Goal: Use online tool/utility: Utilize a website feature to perform a specific function

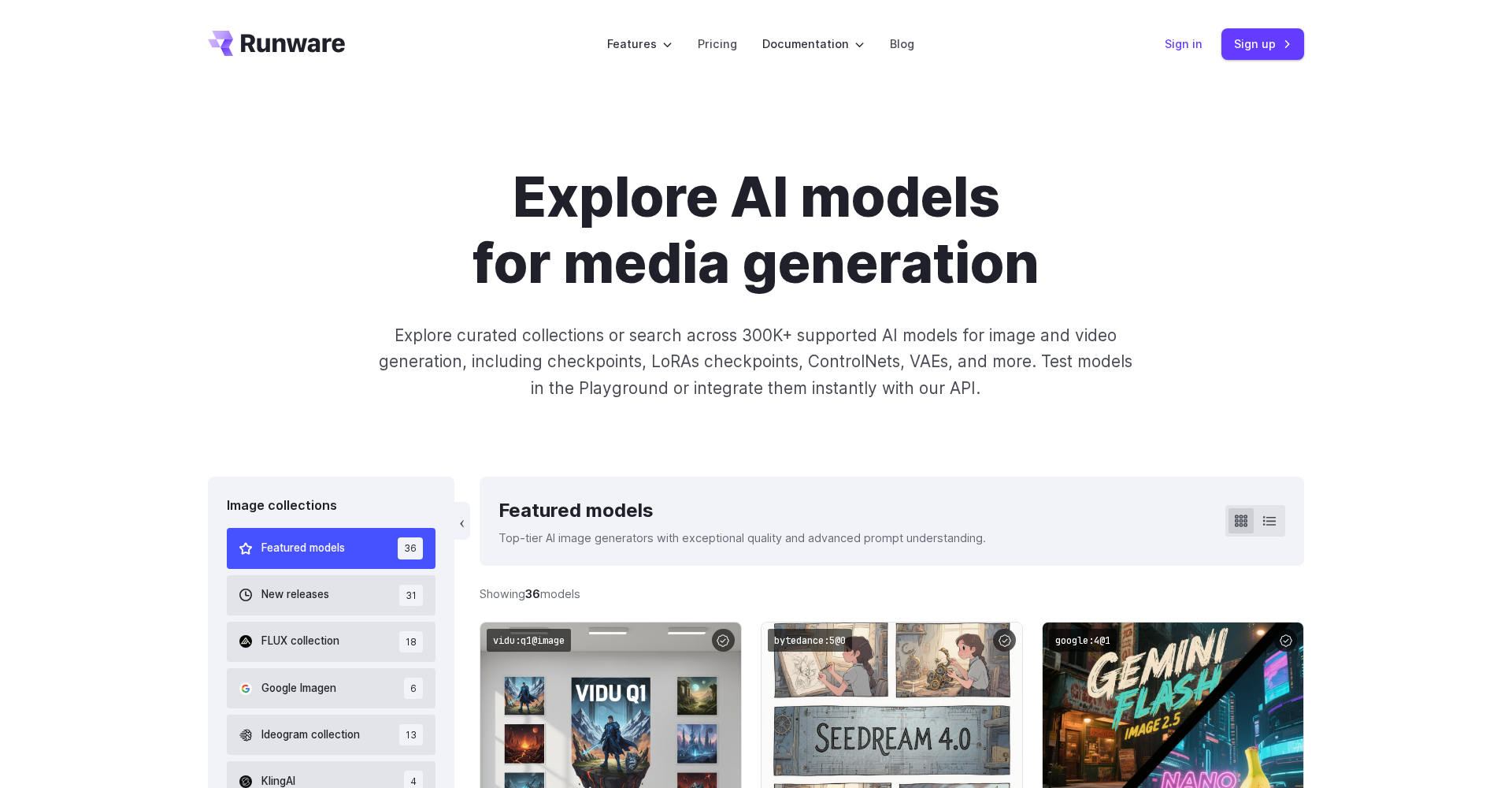
click at [1193, 46] on link "Sign in" at bounding box center [1184, 43] width 38 height 18
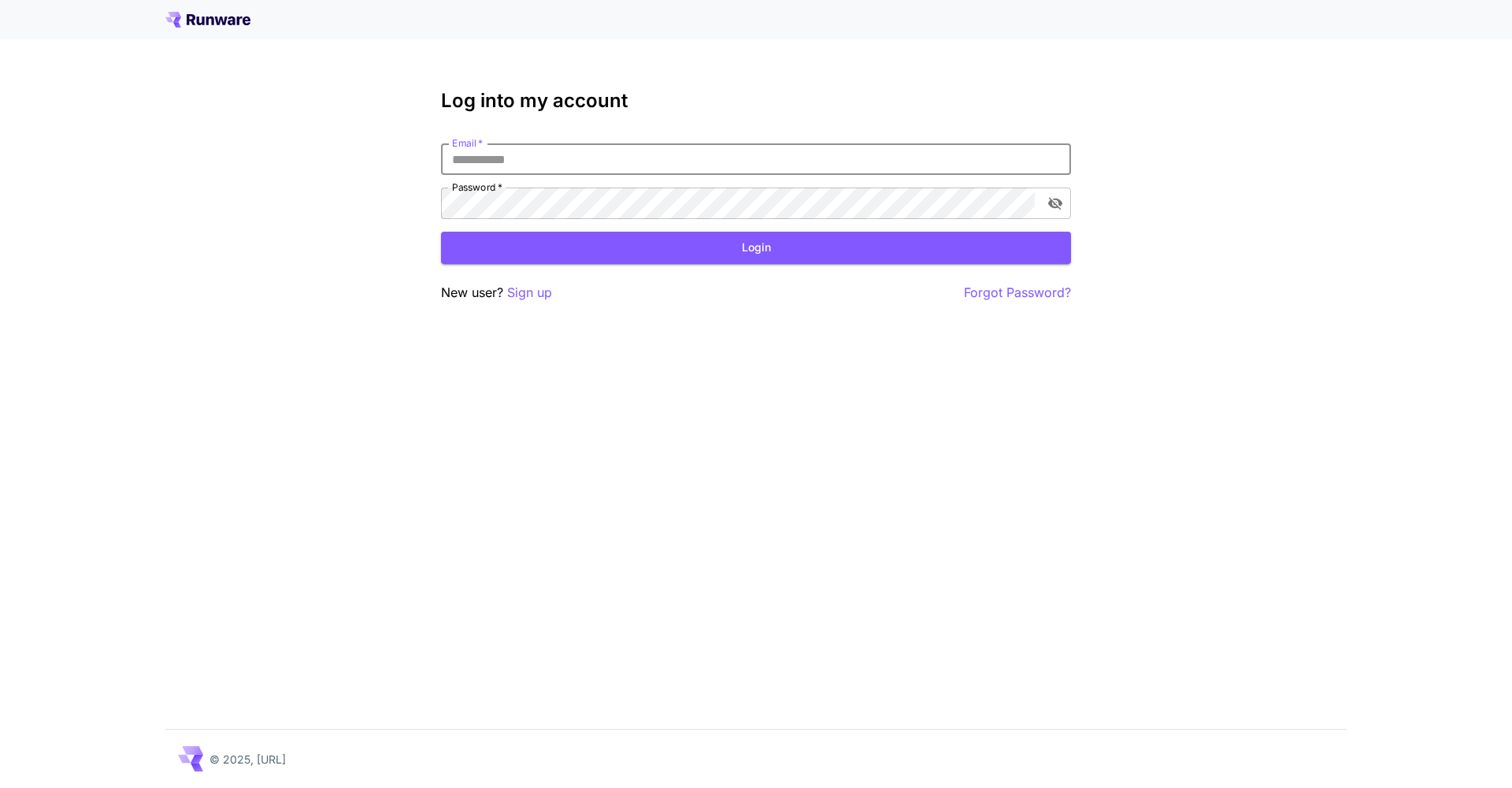
type input "**********"
click at [756, 247] on button "Login" at bounding box center [756, 247] width 630 height 32
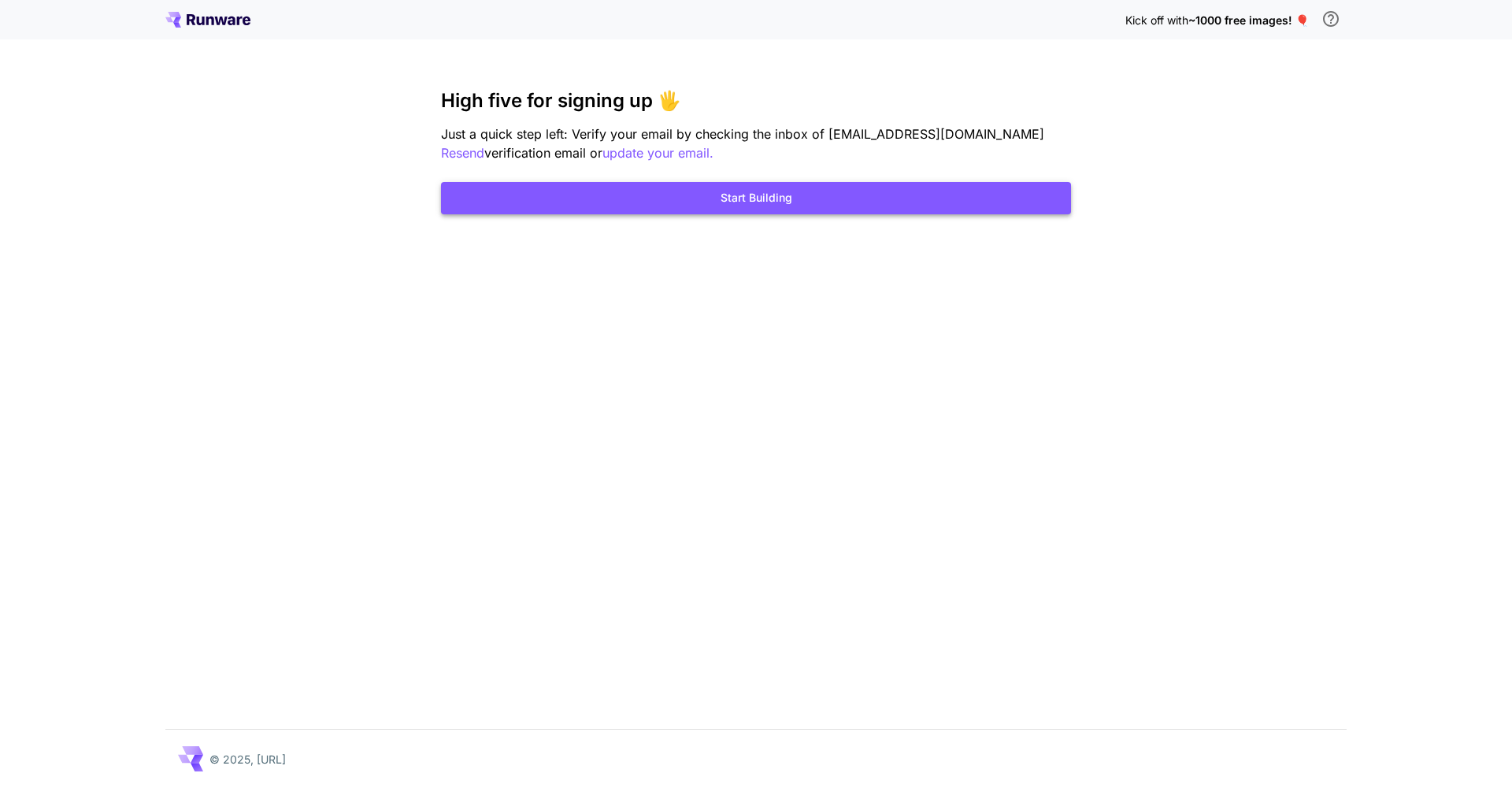
click at [775, 202] on button "Start Building" at bounding box center [756, 198] width 630 height 32
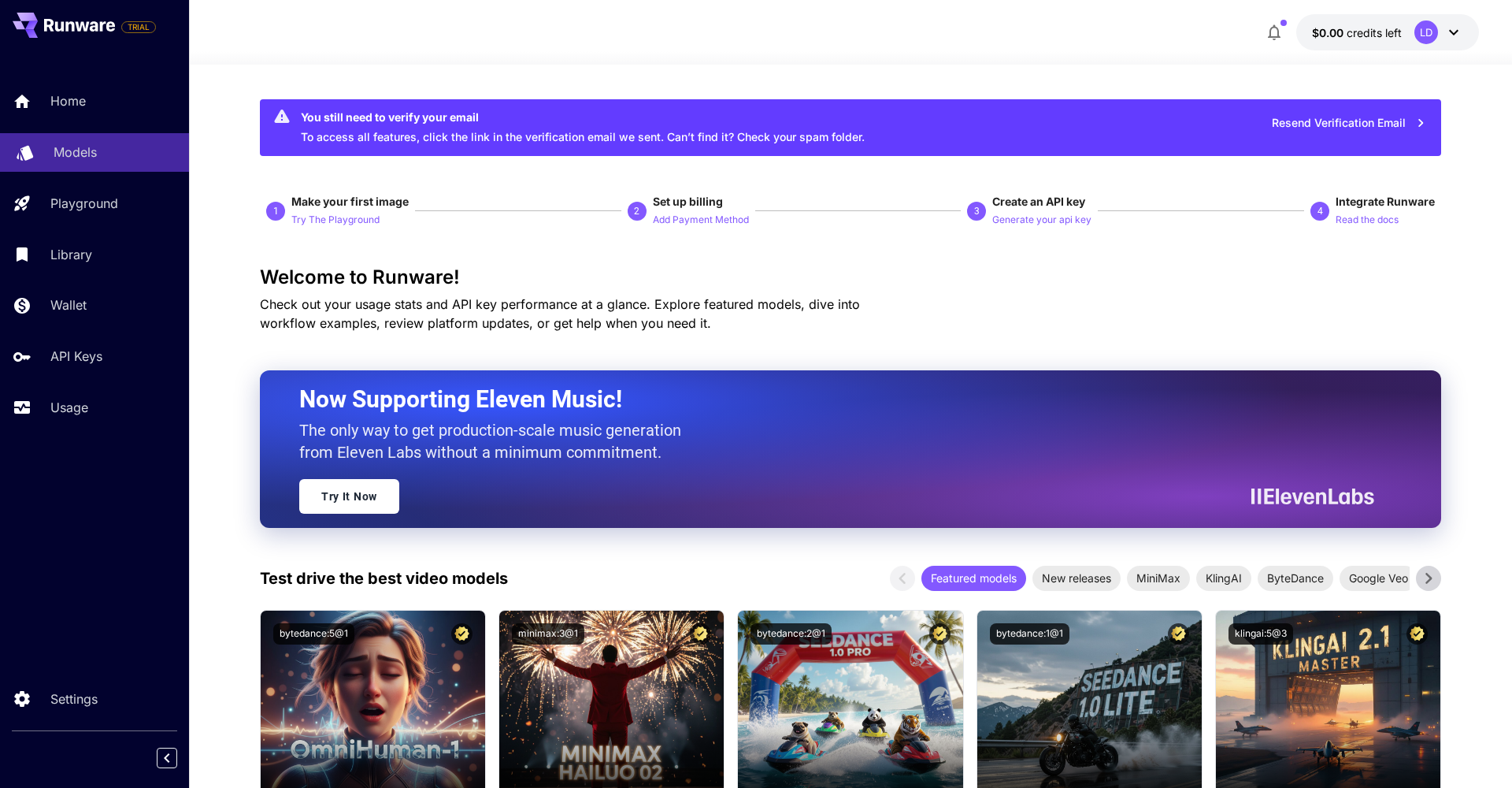
click at [99, 155] on div "Models" at bounding box center [115, 152] width 123 height 19
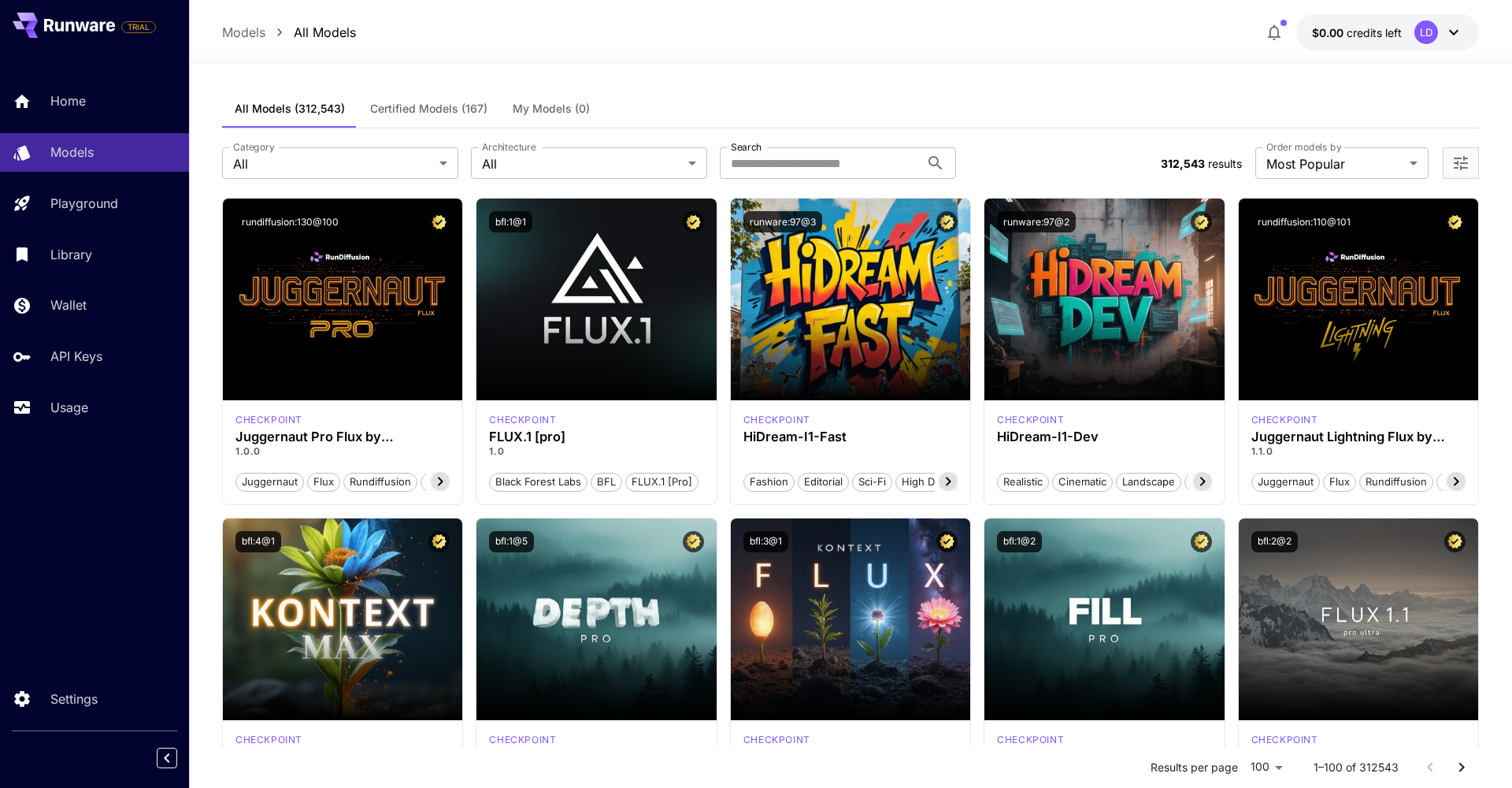
click at [761, 151] on label "Search" at bounding box center [746, 147] width 31 height 13
click at [761, 151] on input "Search" at bounding box center [820, 162] width 200 height 31
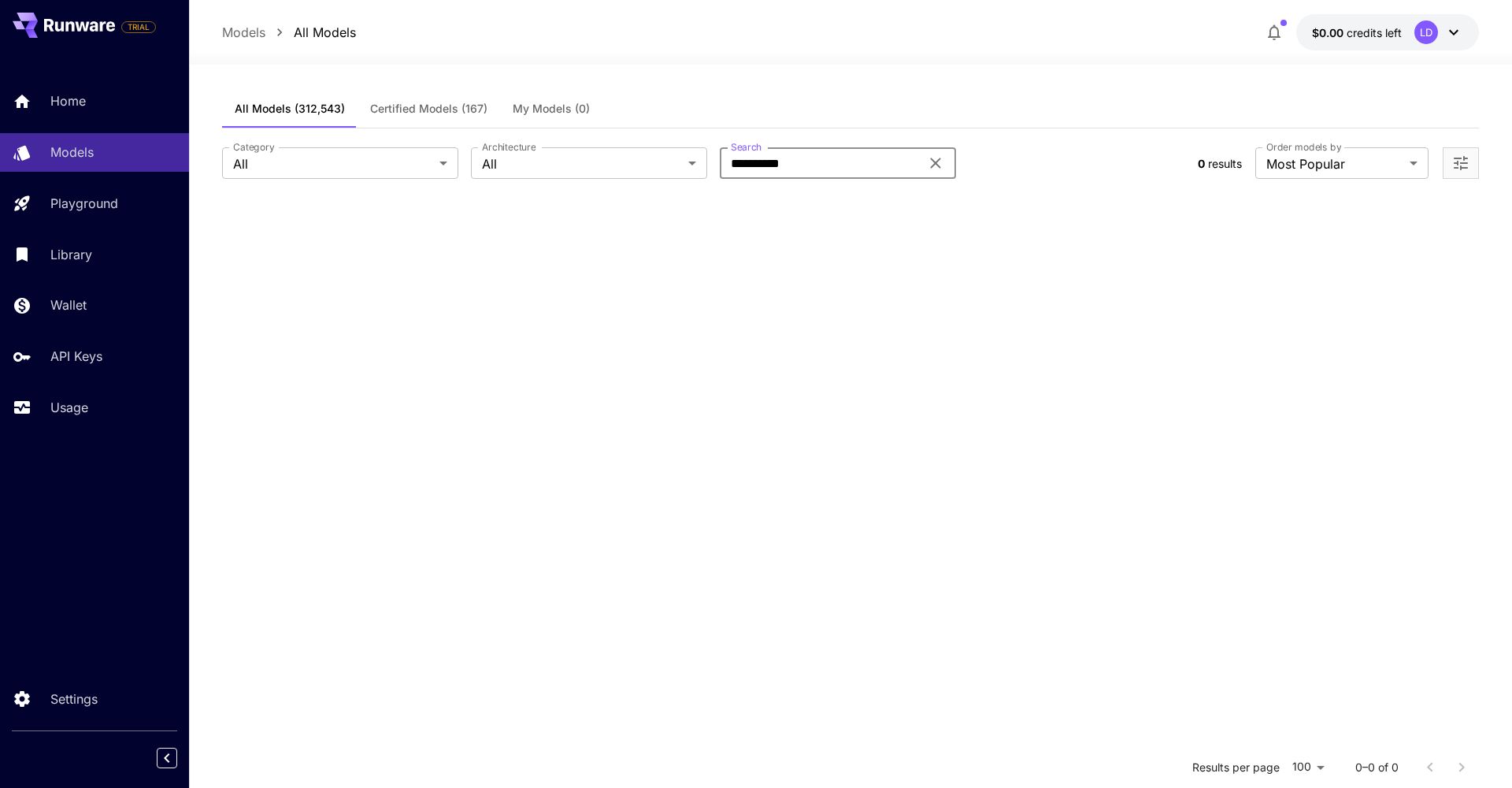
click at [761, 168] on input "**********" at bounding box center [820, 162] width 200 height 31
type input "**********"
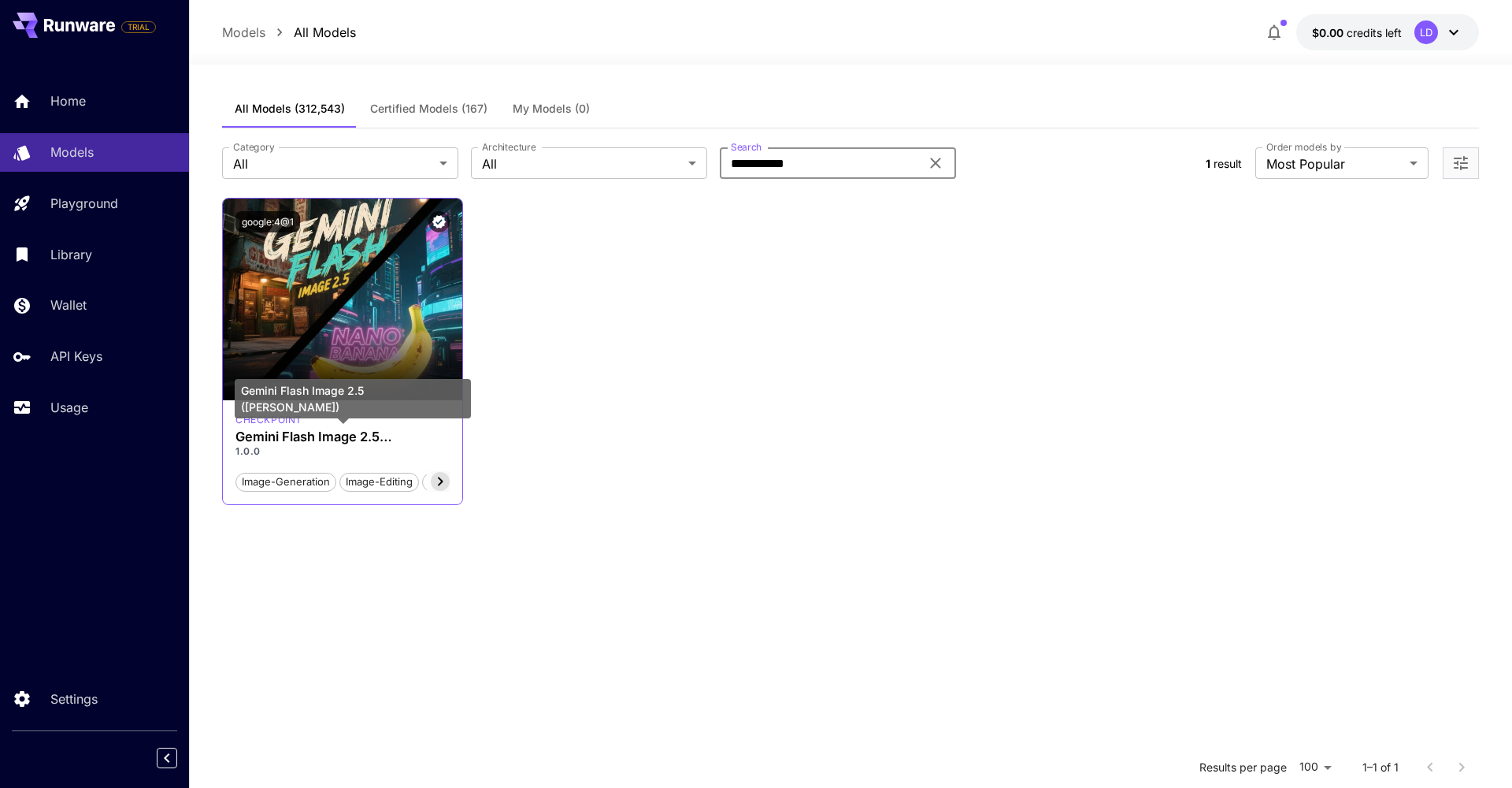
click at [404, 437] on h3 "Gemini Flash Image 2.5 (Nano Banana)" at bounding box center [343, 437] width 214 height 15
click at [430, 480] on div at bounding box center [438, 481] width 23 height 21
click at [437, 480] on icon at bounding box center [441, 481] width 19 height 19
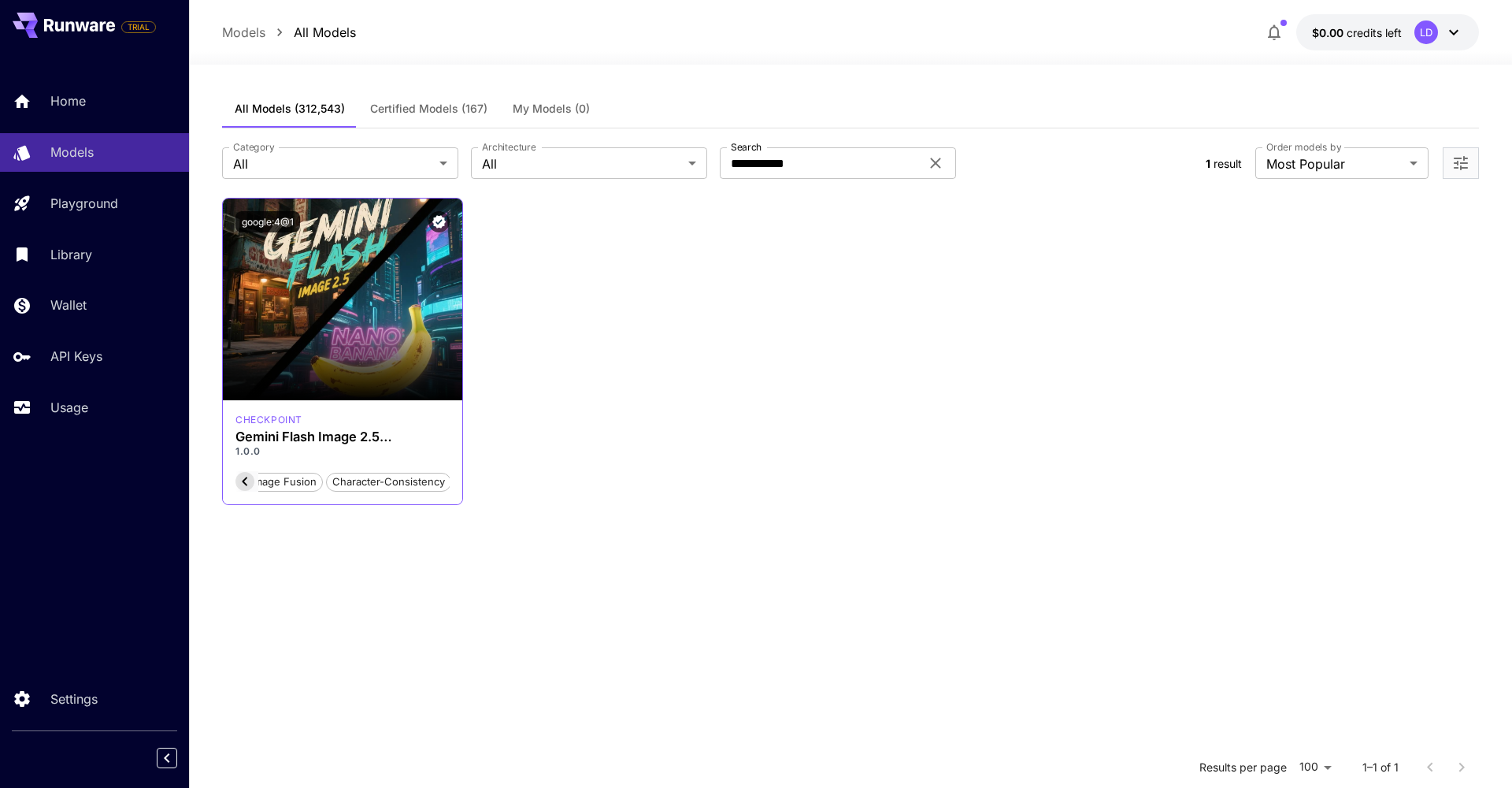
click at [243, 483] on icon at bounding box center [245, 481] width 19 height 19
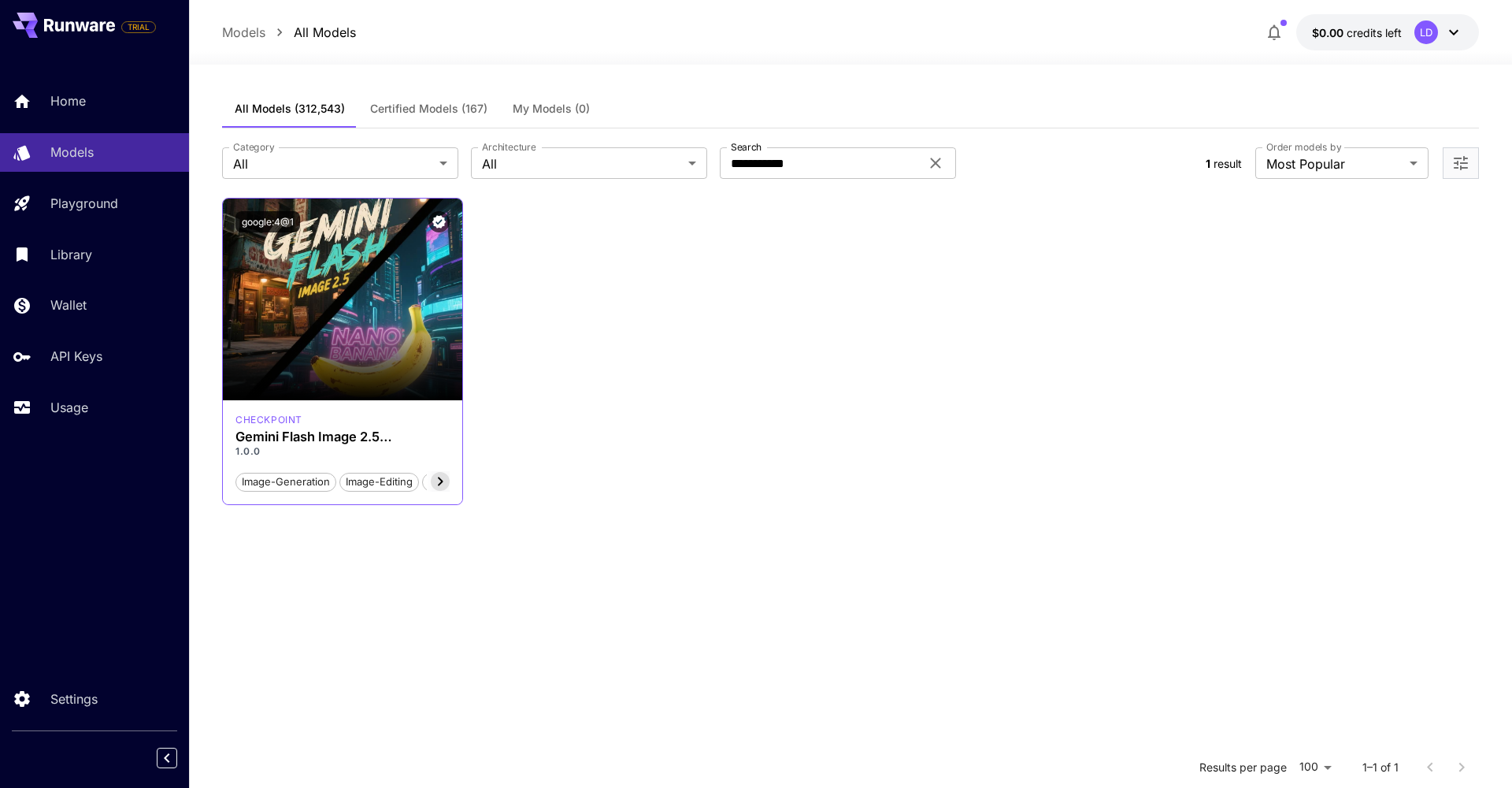
click at [383, 479] on span "image-editing" at bounding box center [379, 481] width 78 height 16
click at [374, 487] on span "image-editing" at bounding box center [379, 481] width 78 height 16
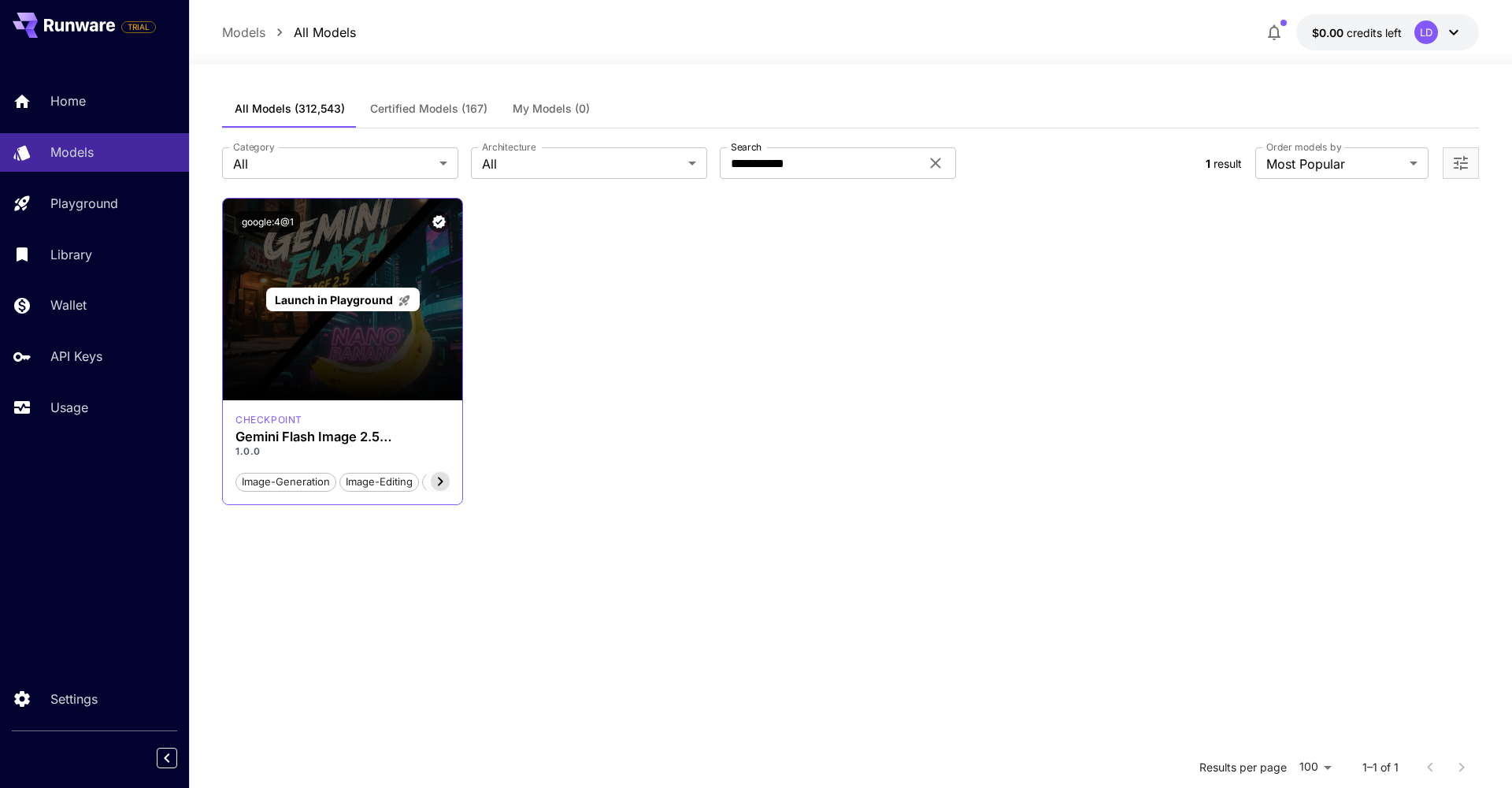
click at [297, 318] on div "Launch in Playground" at bounding box center [343, 299] width 240 height 202
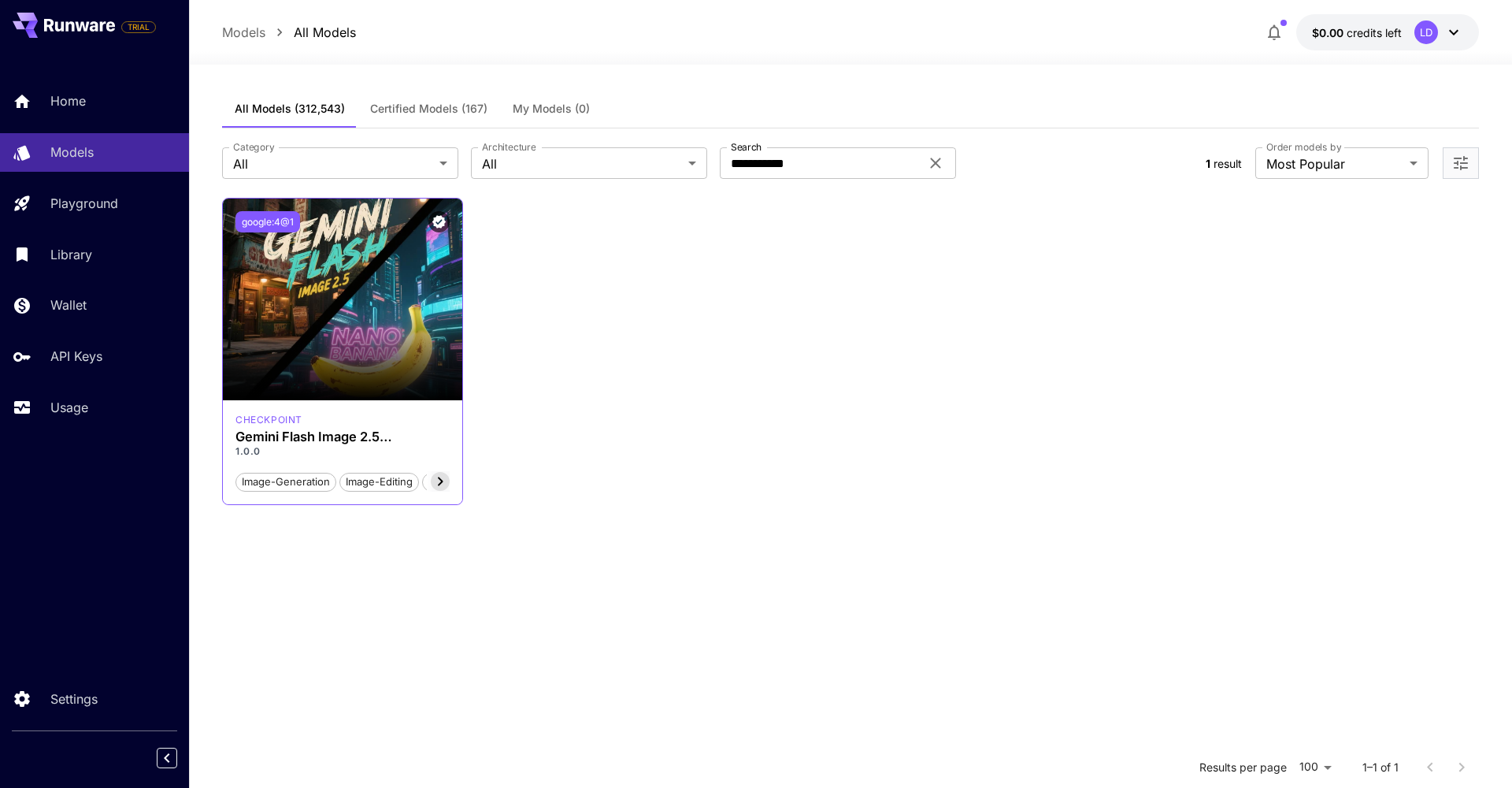
click at [262, 226] on button "google:4@1" at bounding box center [268, 222] width 64 height 22
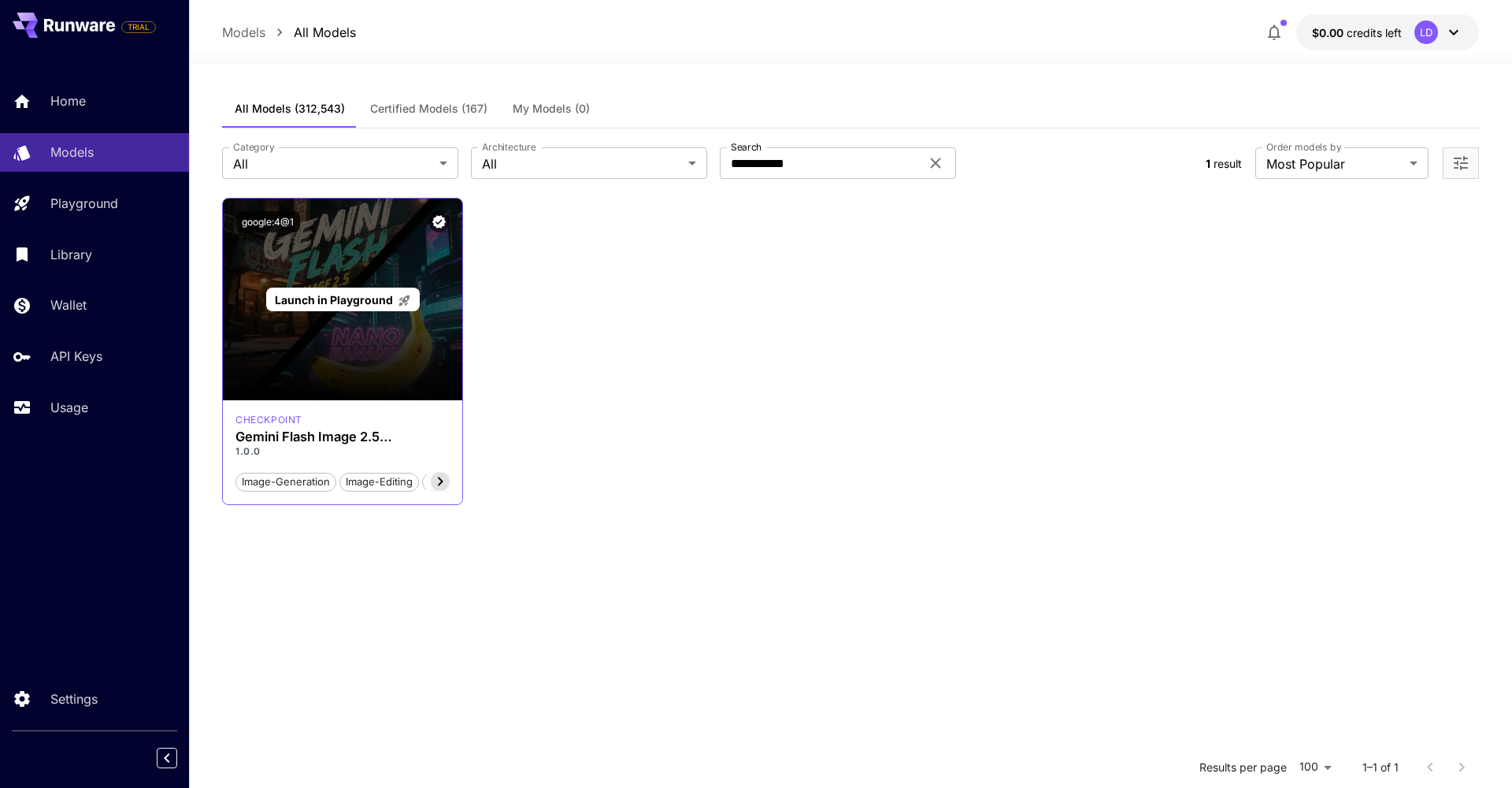
click at [382, 281] on div "Launch in Playground" at bounding box center [343, 299] width 240 height 202
click at [367, 300] on span "Launch in Playground" at bounding box center [333, 299] width 118 height 13
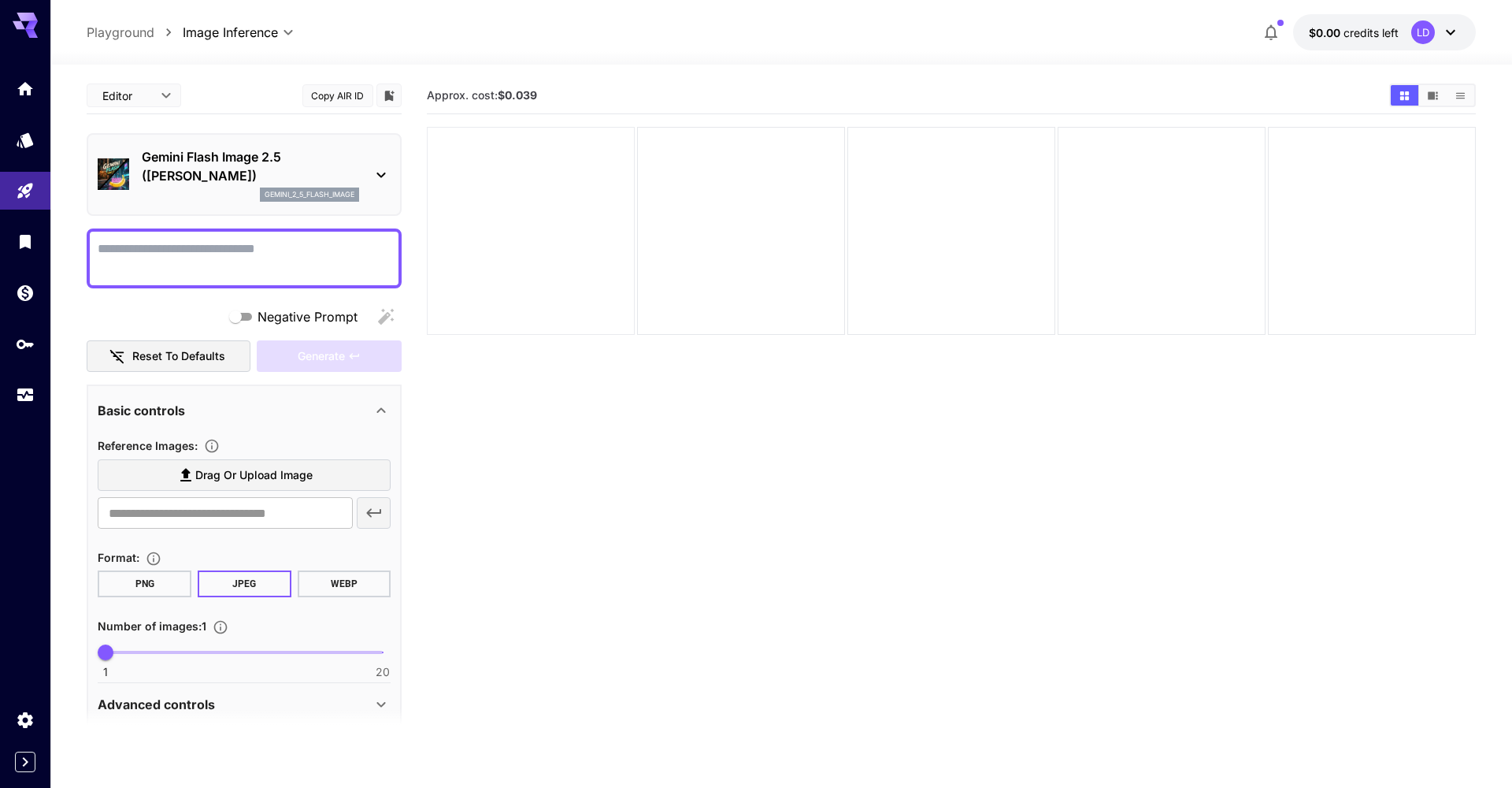
click at [499, 273] on div at bounding box center [530, 230] width 208 height 208
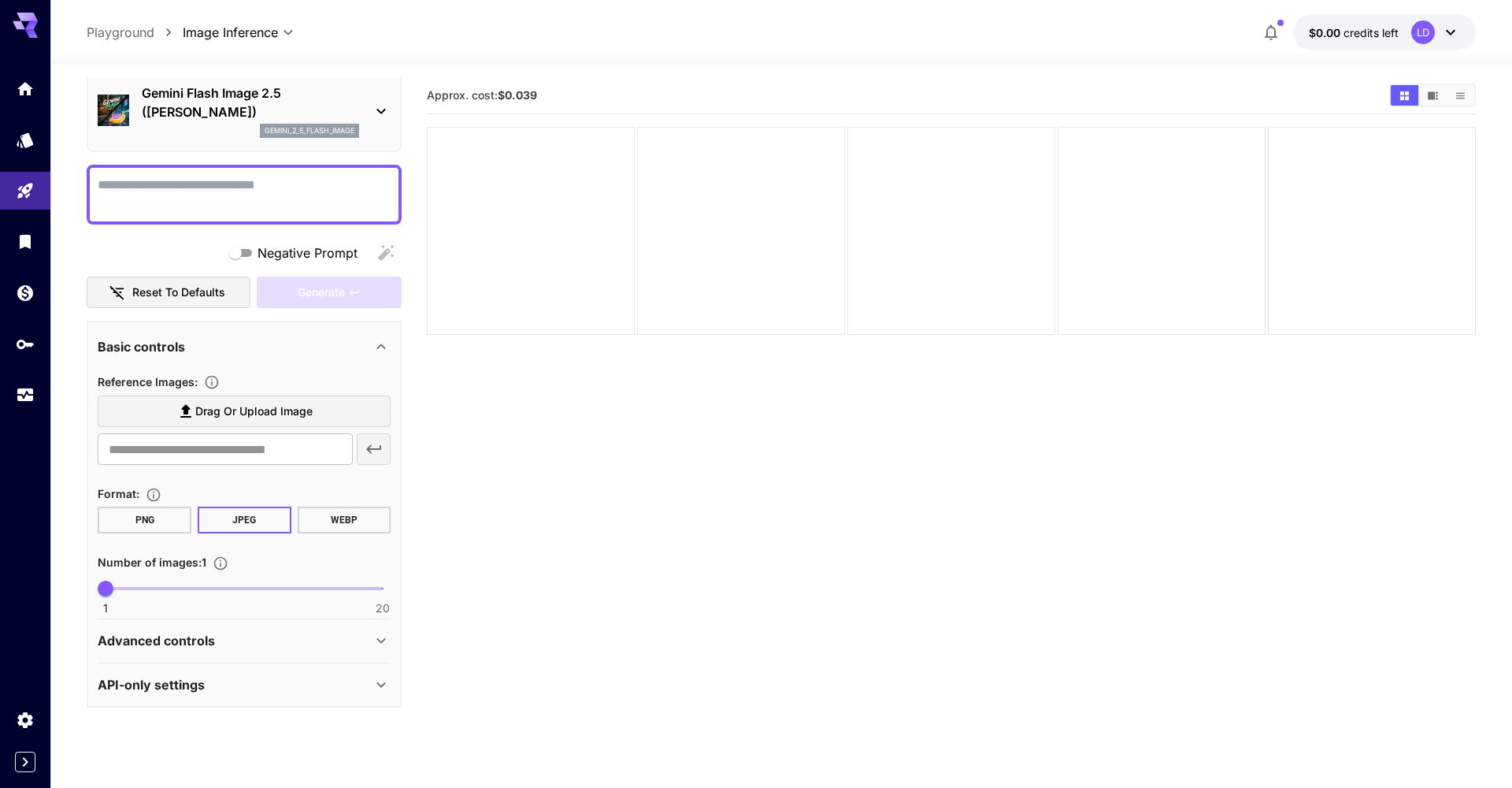
scroll to position [63, 0]
click at [274, 207] on textarea "Negative Prompt" at bounding box center [244, 195] width 293 height 38
type textarea "**"
click at [320, 281] on div "Generate" at bounding box center [329, 293] width 145 height 32
click at [319, 288] on div "Generate" at bounding box center [329, 293] width 145 height 32
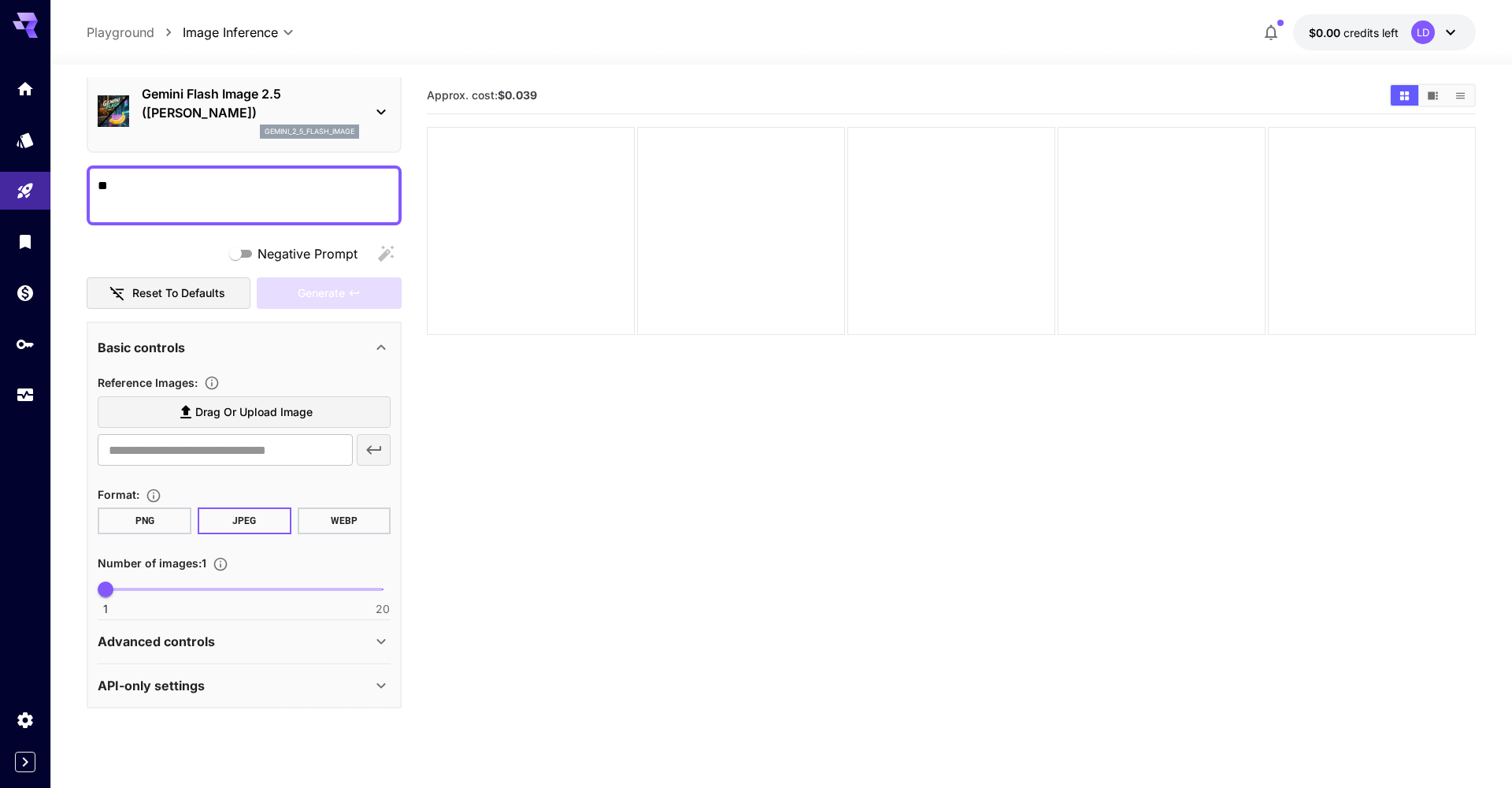
click at [320, 289] on div "Generate" at bounding box center [329, 293] width 145 height 32
click at [373, 98] on div "Gemini Flash Image 2.5 (Nano Banana) gemini_2_5_flash_image" at bounding box center [244, 111] width 293 height 67
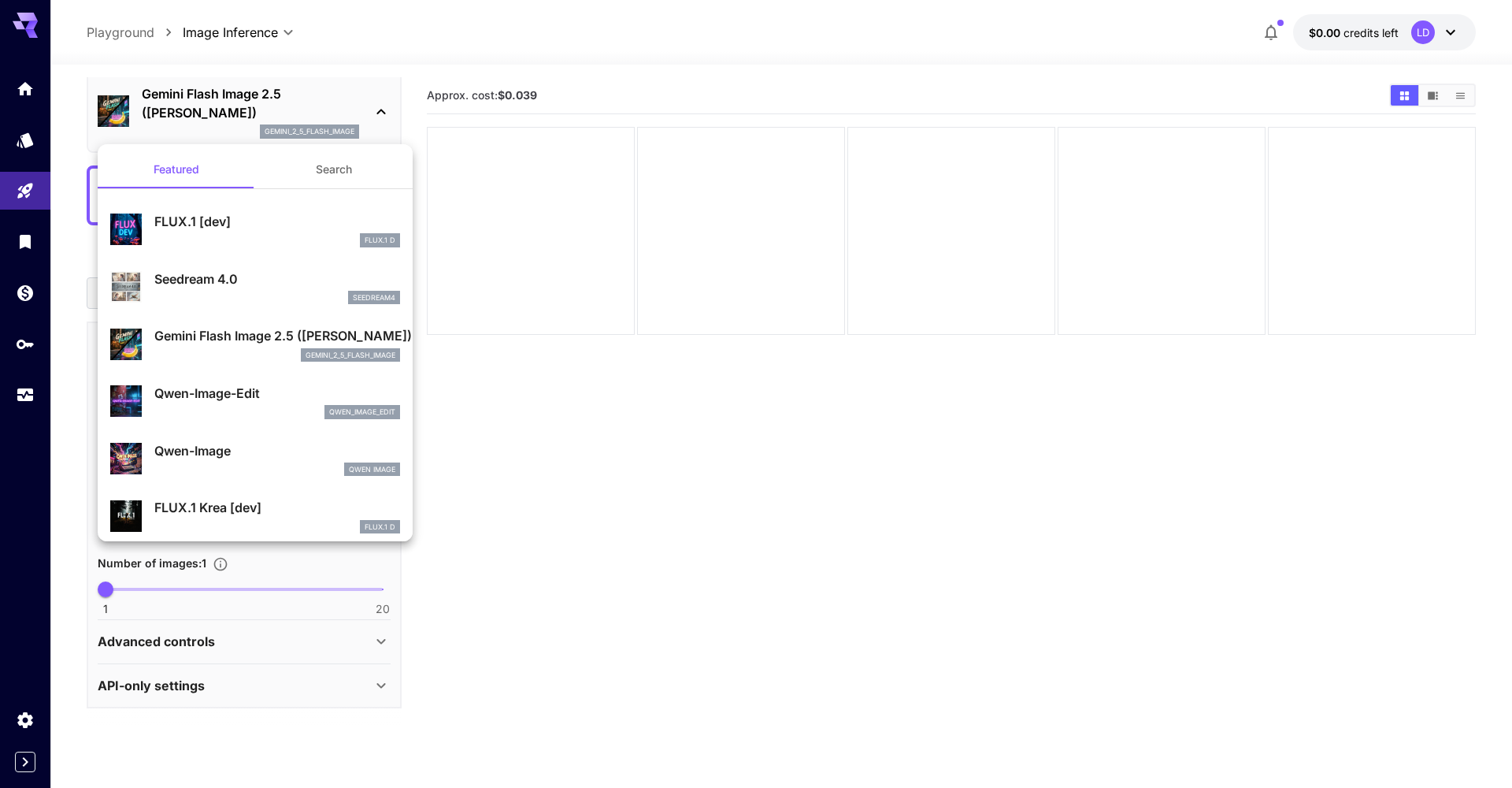
click at [564, 440] on div at bounding box center [756, 394] width 1512 height 788
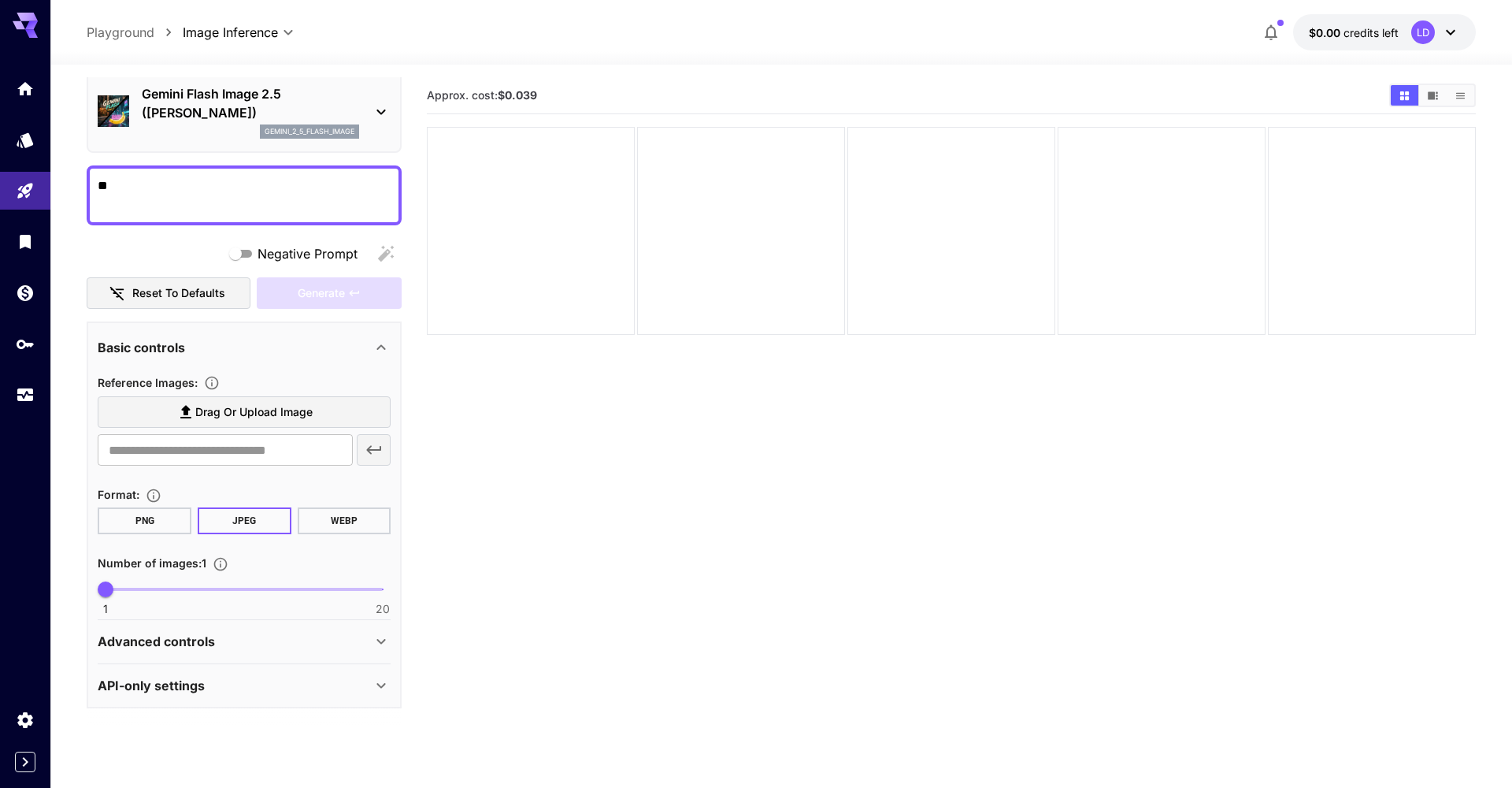
click at [293, 679] on div "API-only settings" at bounding box center [234, 685] width 274 height 19
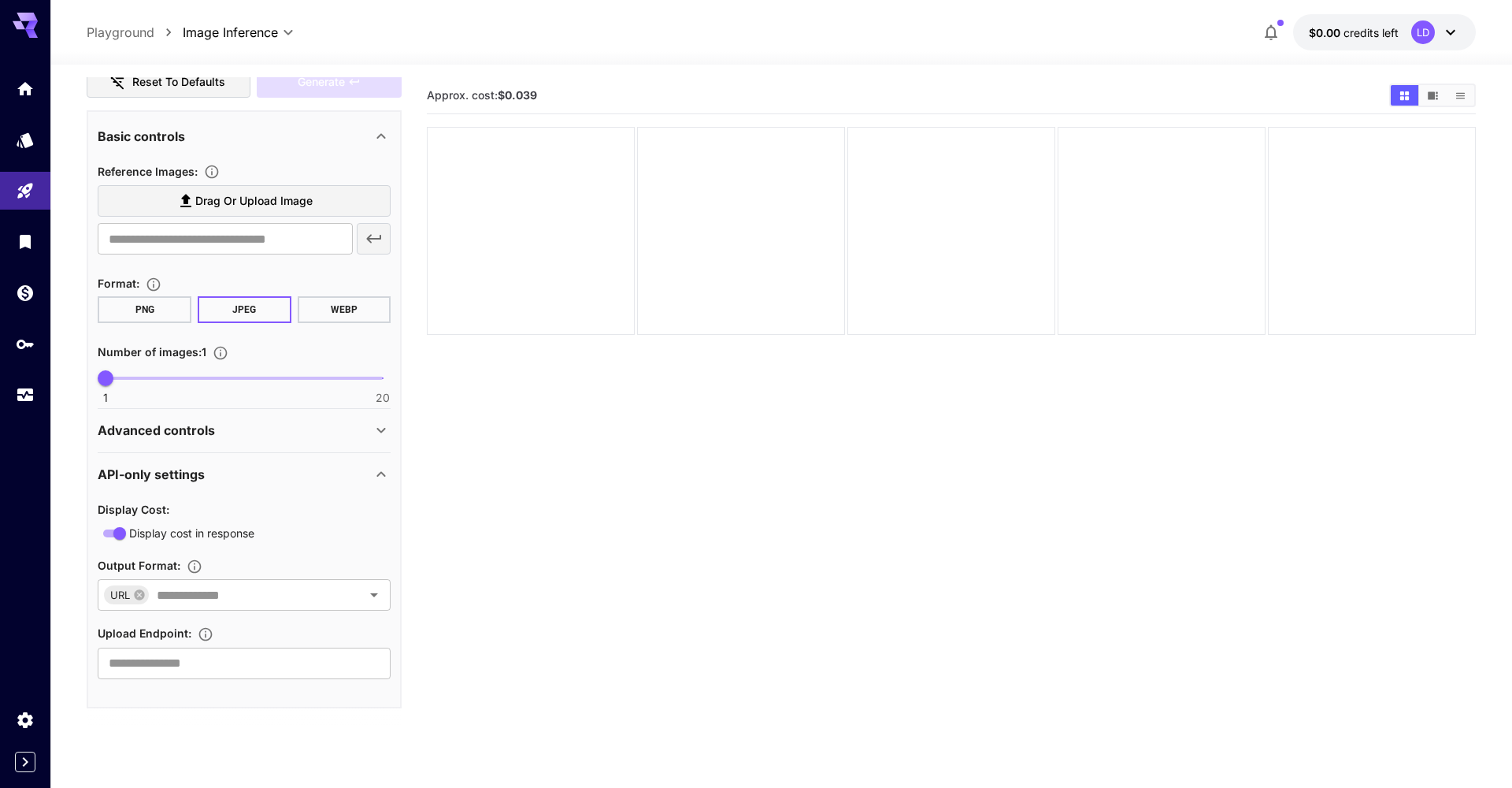
scroll to position [274, 0]
click at [358, 479] on div "API-only settings" at bounding box center [234, 475] width 274 height 19
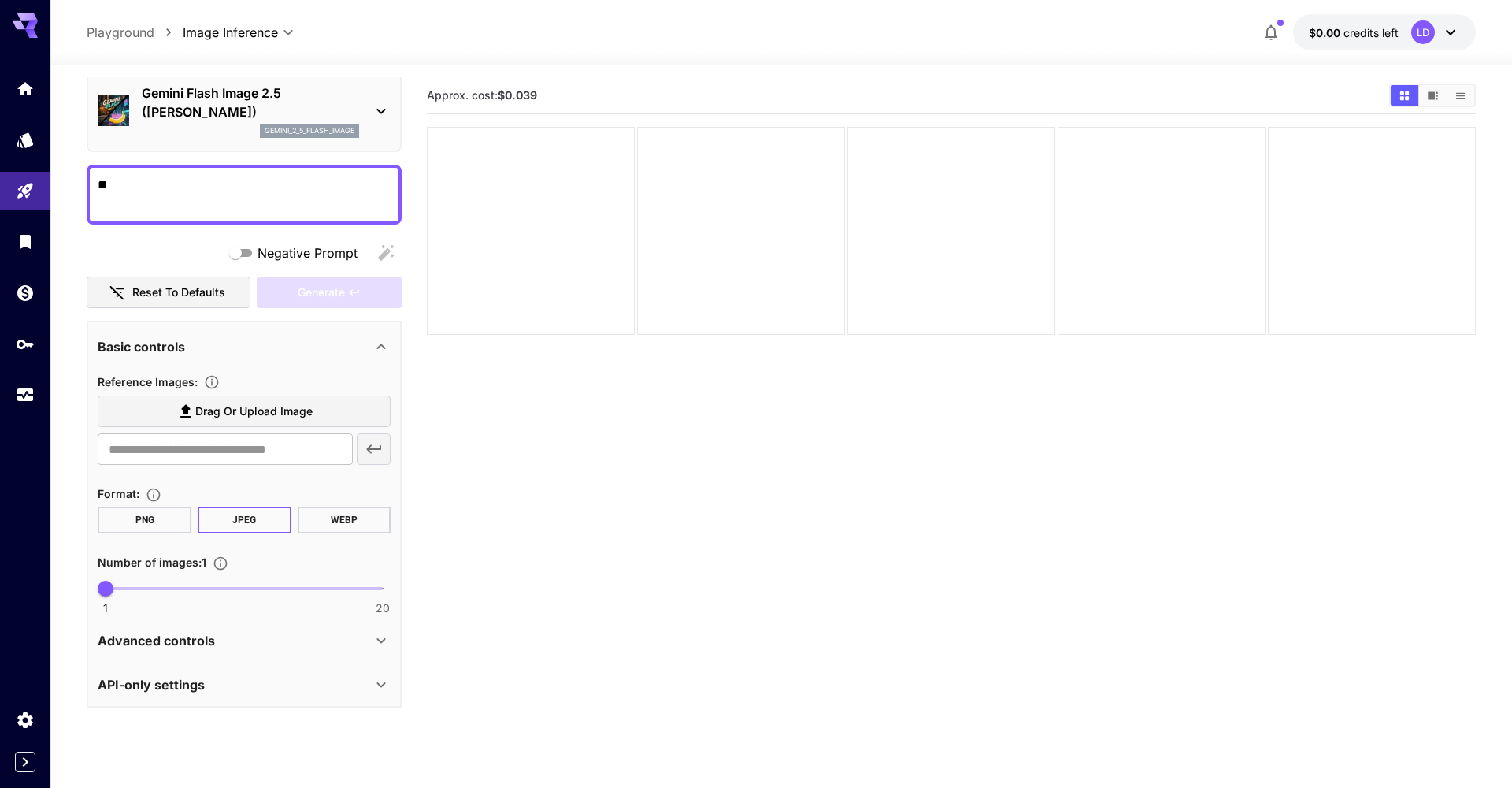
scroll to position [63, 0]
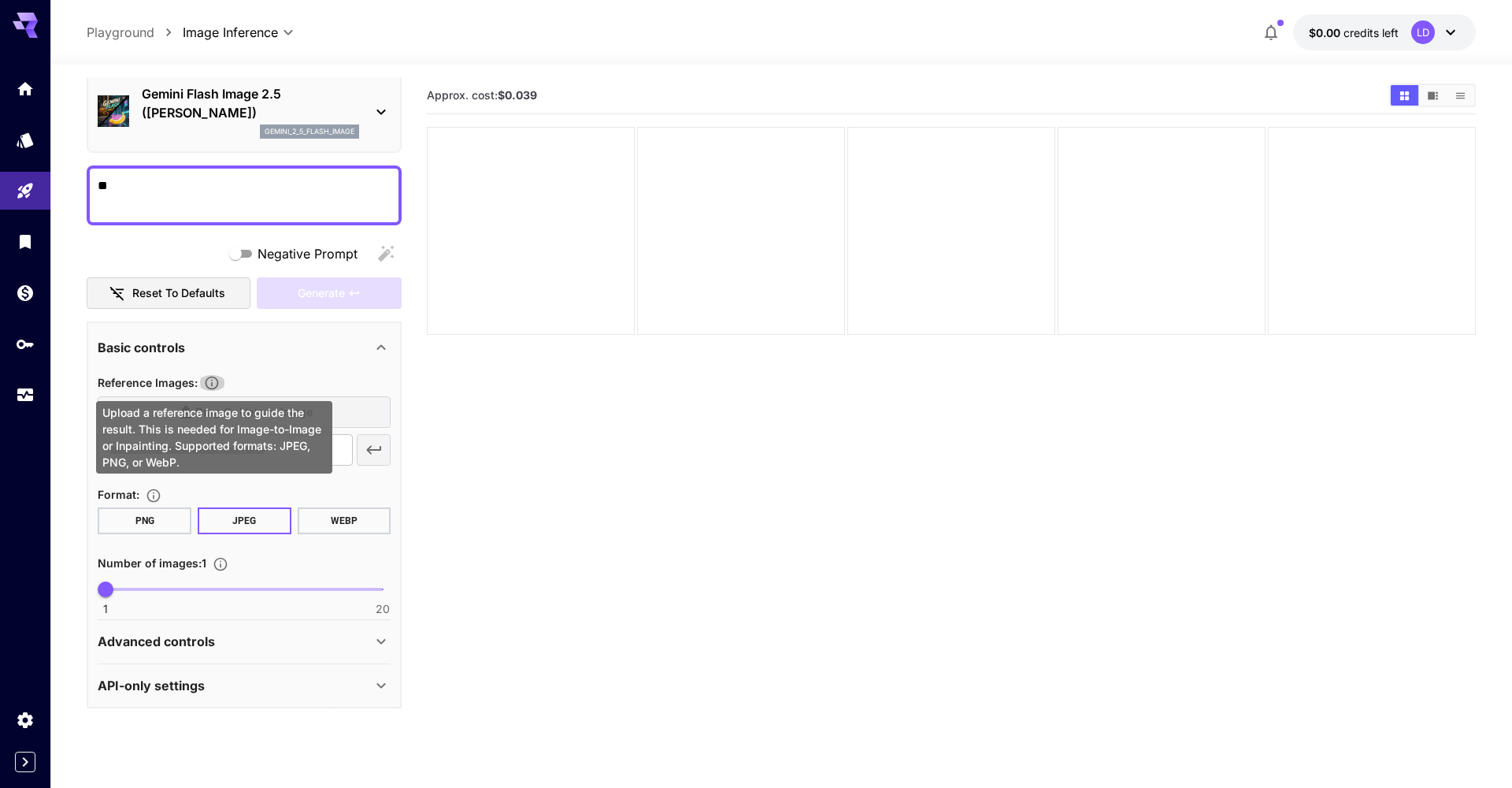
click at [215, 386] on icon "Upload a reference image to guide the result. This is needed for Image-to-Image…" at bounding box center [211, 382] width 16 height 16
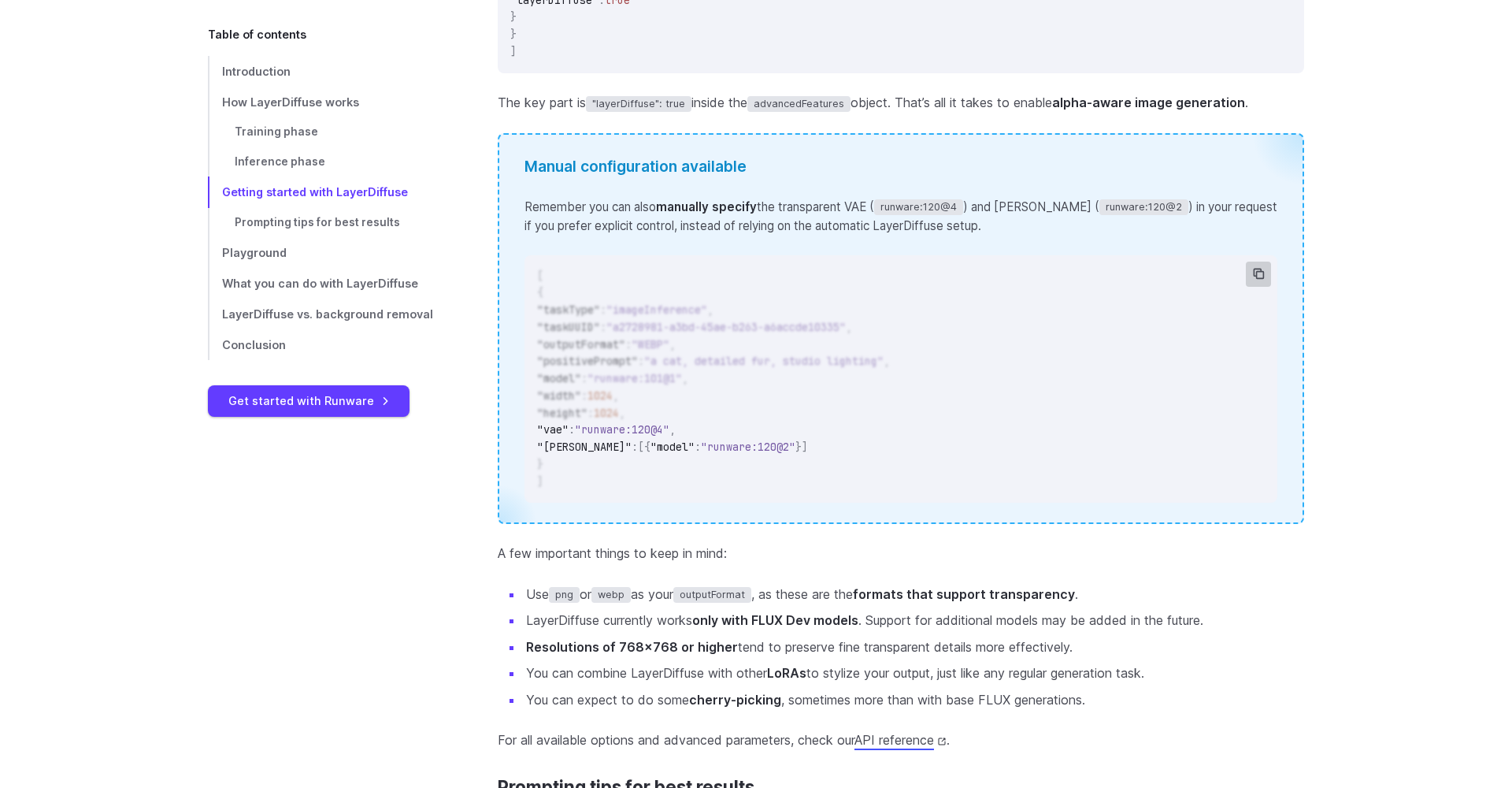
scroll to position [2767, 0]
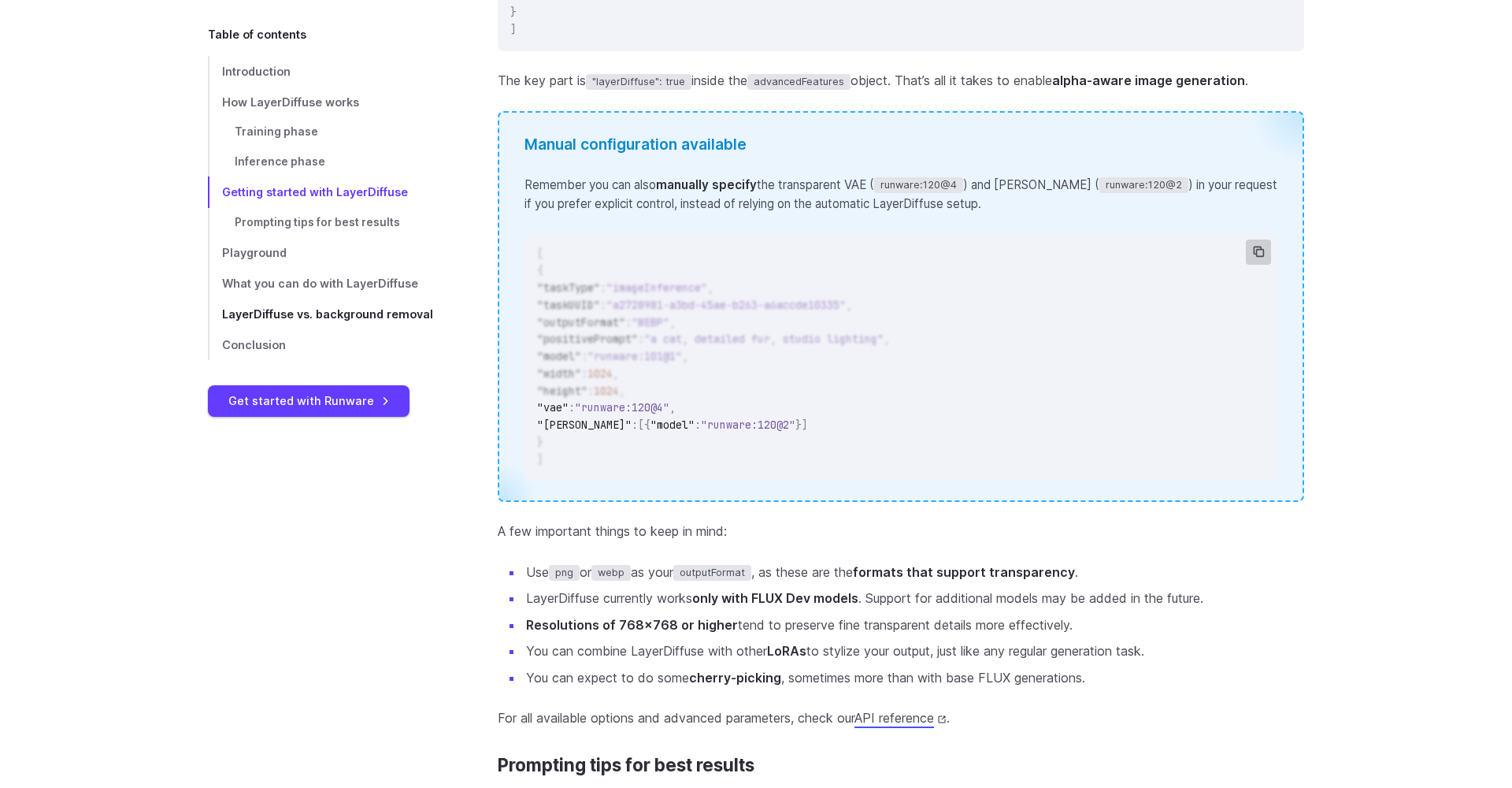
click at [395, 310] on span "LayerDiffuse vs. background removal" at bounding box center [328, 314] width 211 height 13
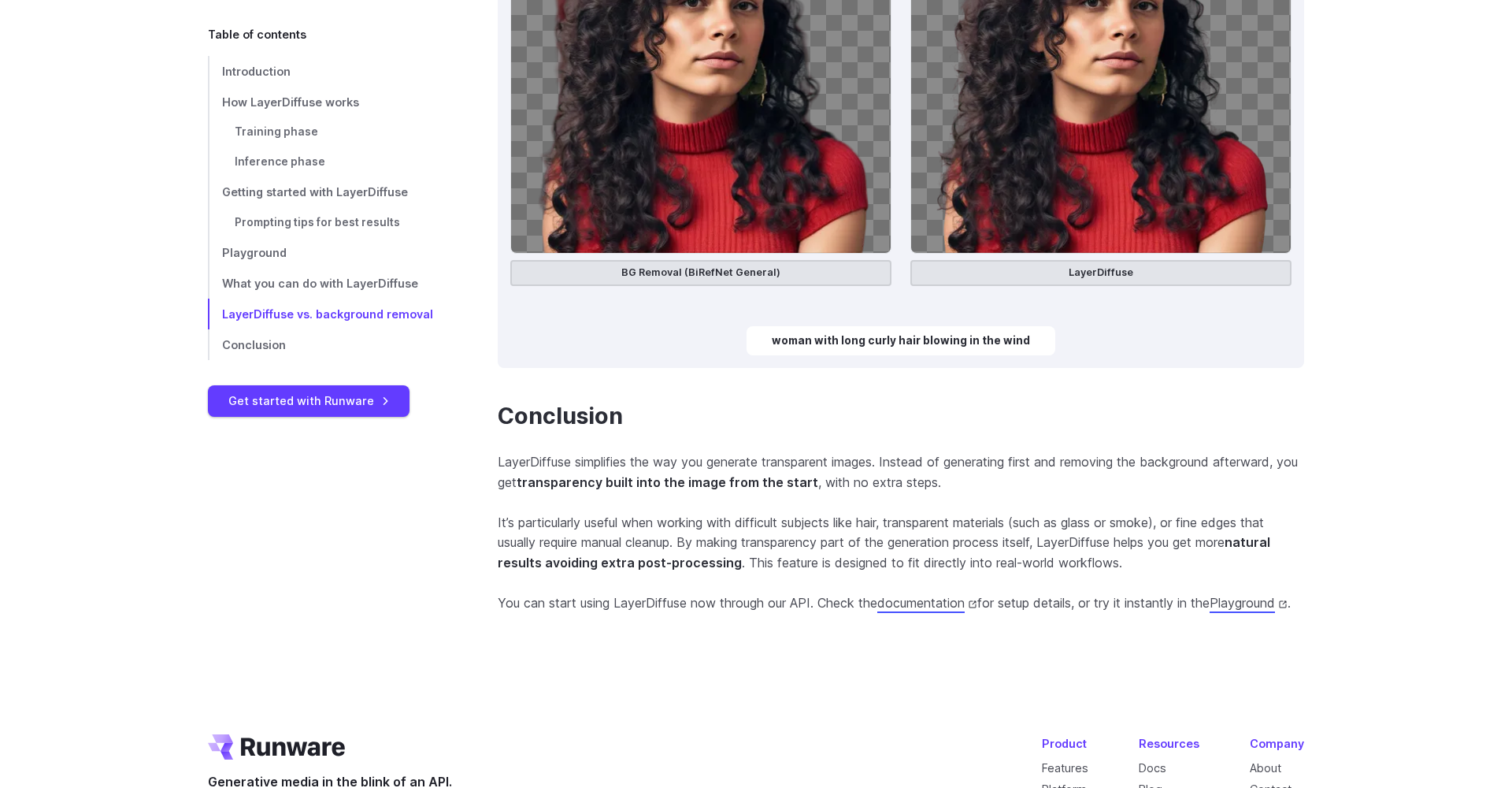
scroll to position [7268, 0]
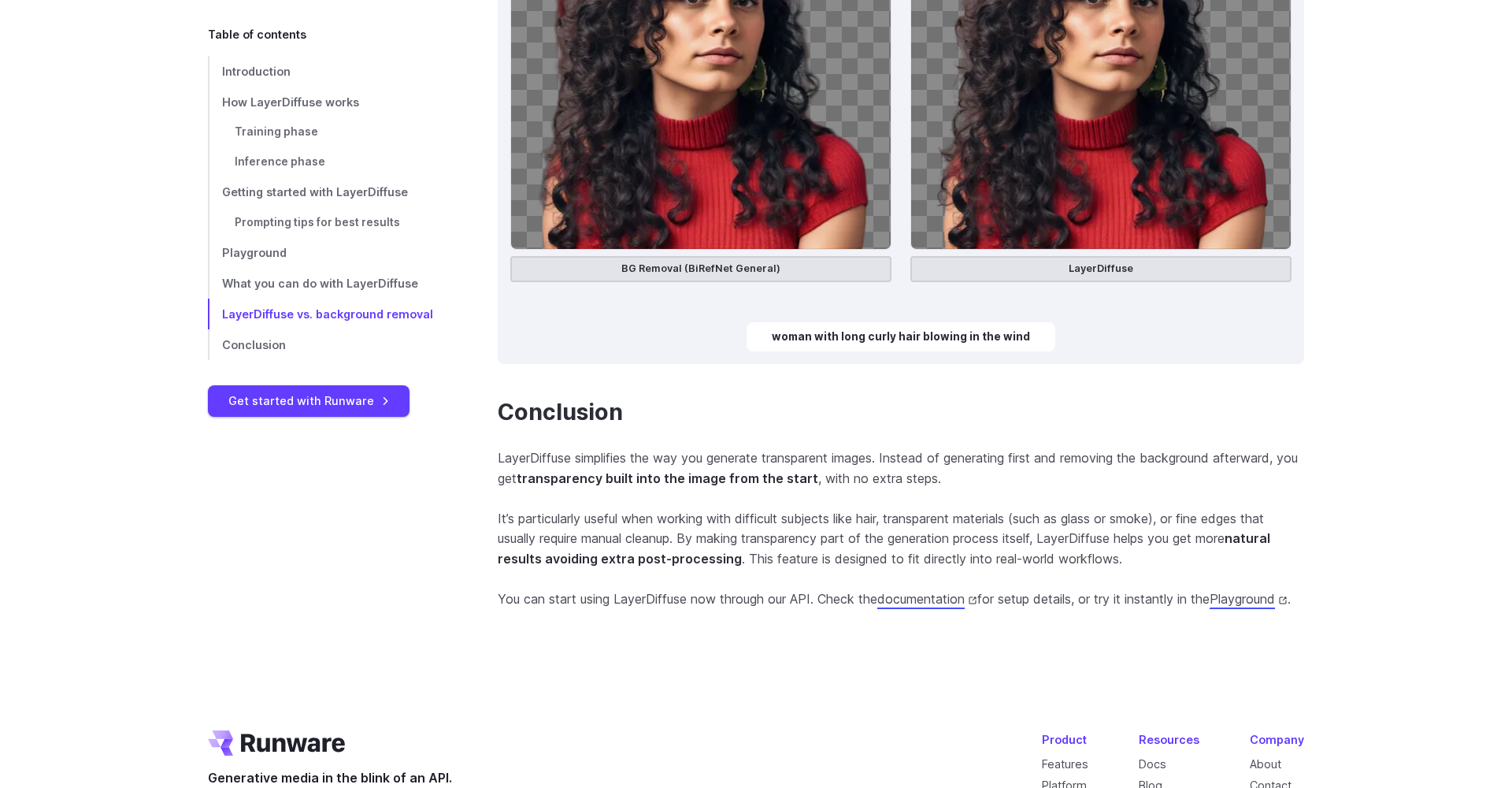
drag, startPoint x: 783, startPoint y: 288, endPoint x: 1156, endPoint y: 288, distance: 373.0
click at [1142, 288] on div "← → BG Removal (BiRefNet General) BG Removal (BiRefNet General) BG Removal (BiR…" at bounding box center [900, 82] width 807 height 564
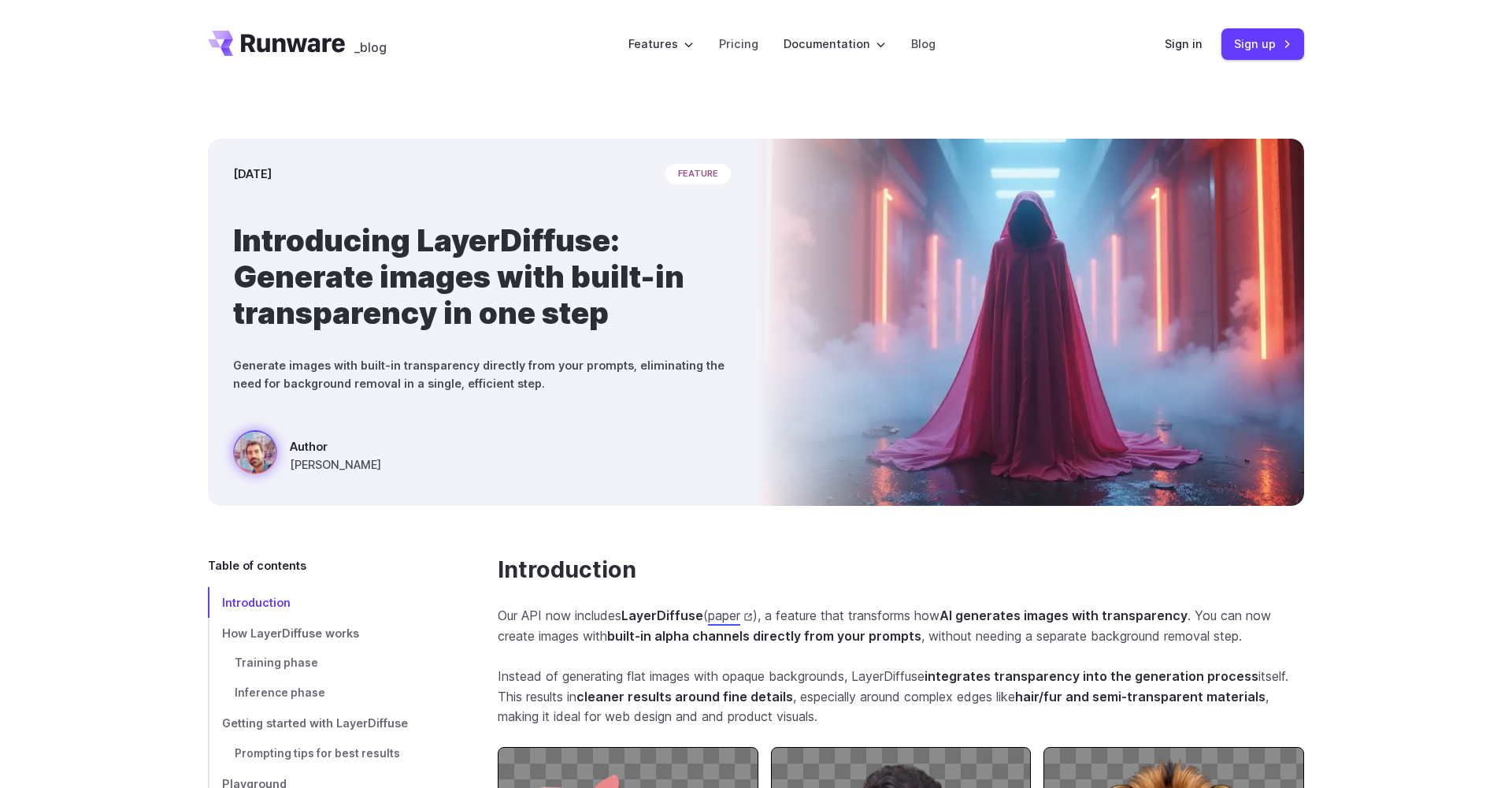
scroll to position [0, 0]
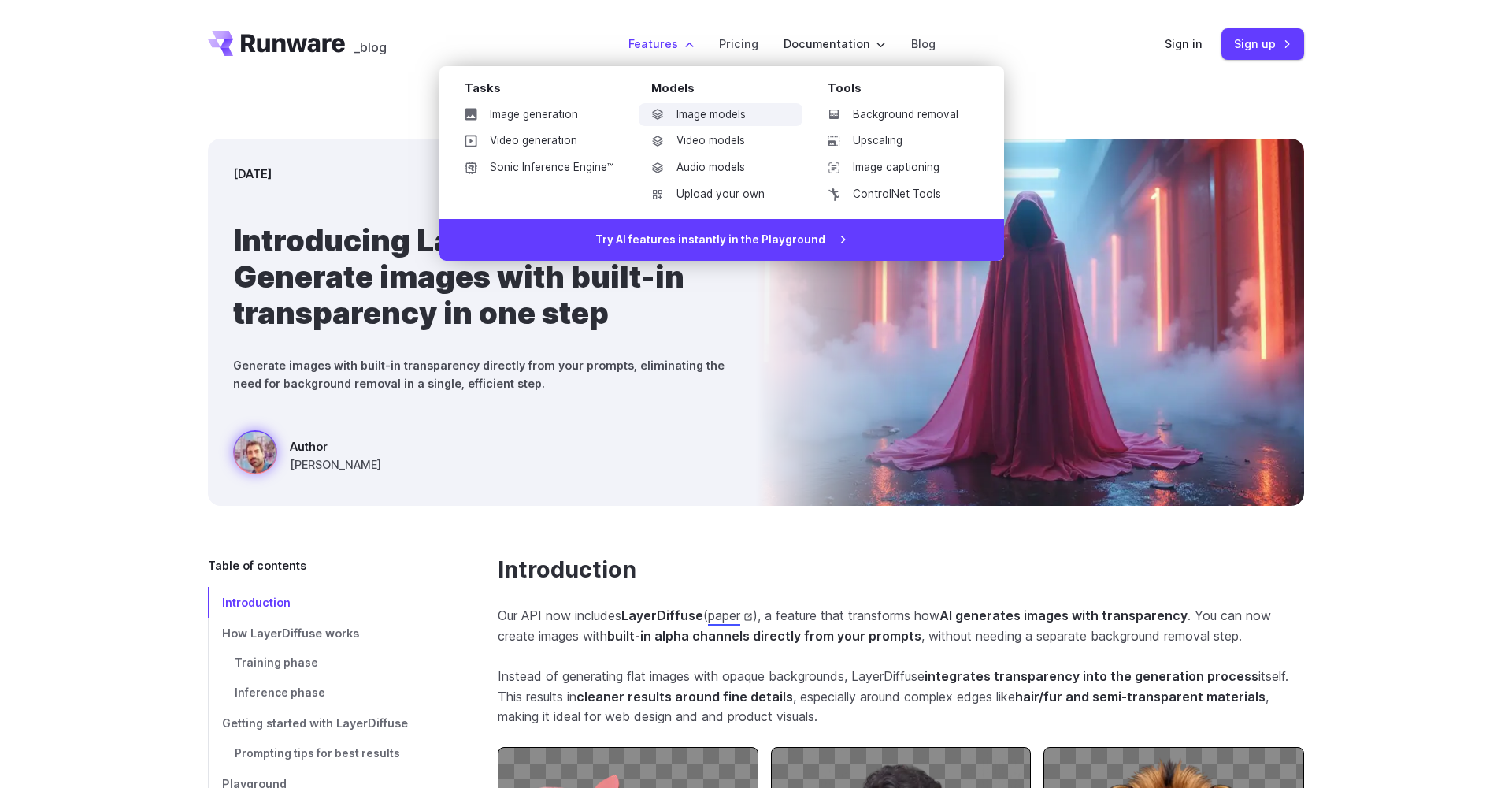
click at [674, 117] on link "Image models" at bounding box center [721, 114] width 164 height 24
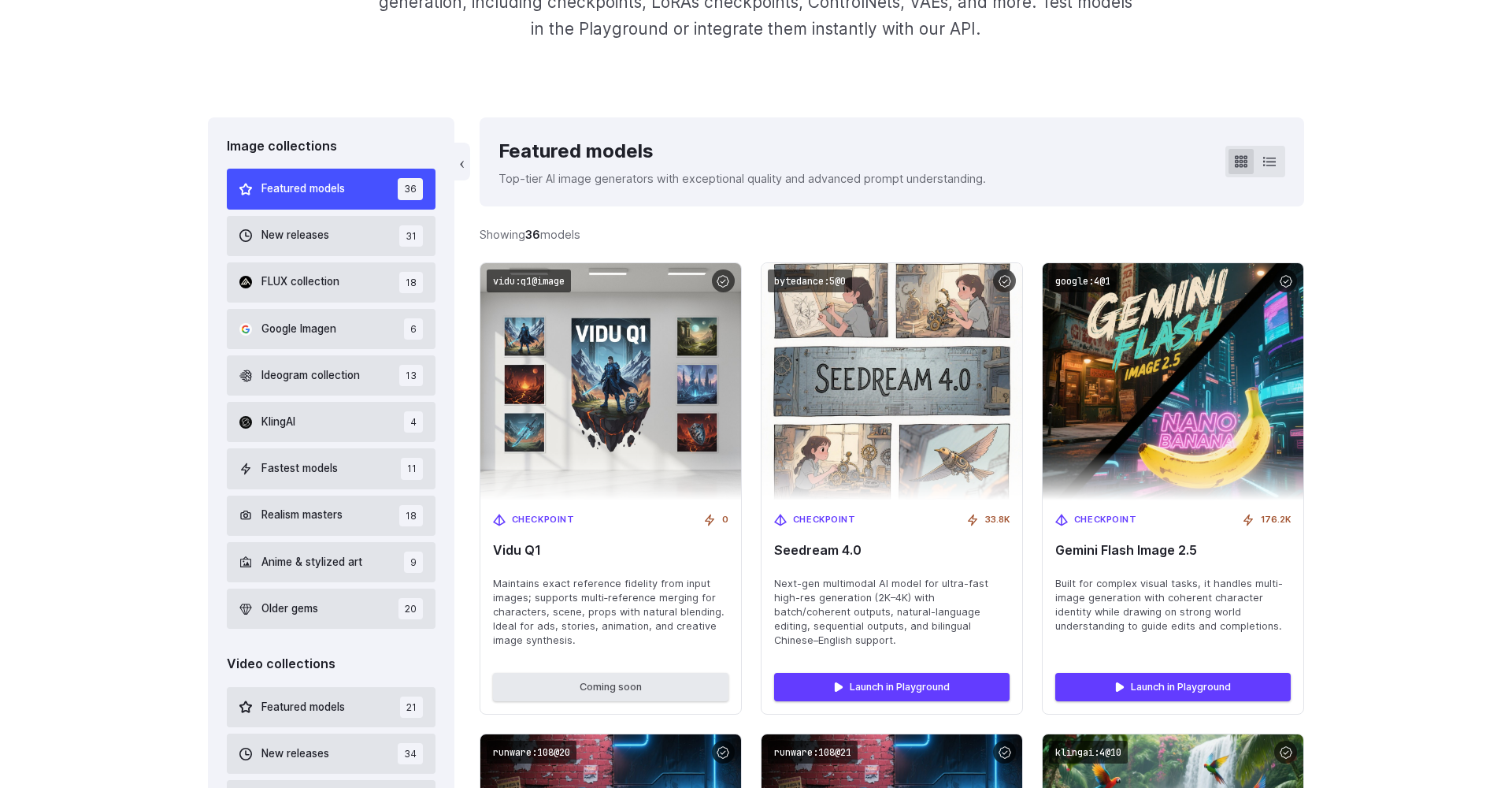
scroll to position [360, 0]
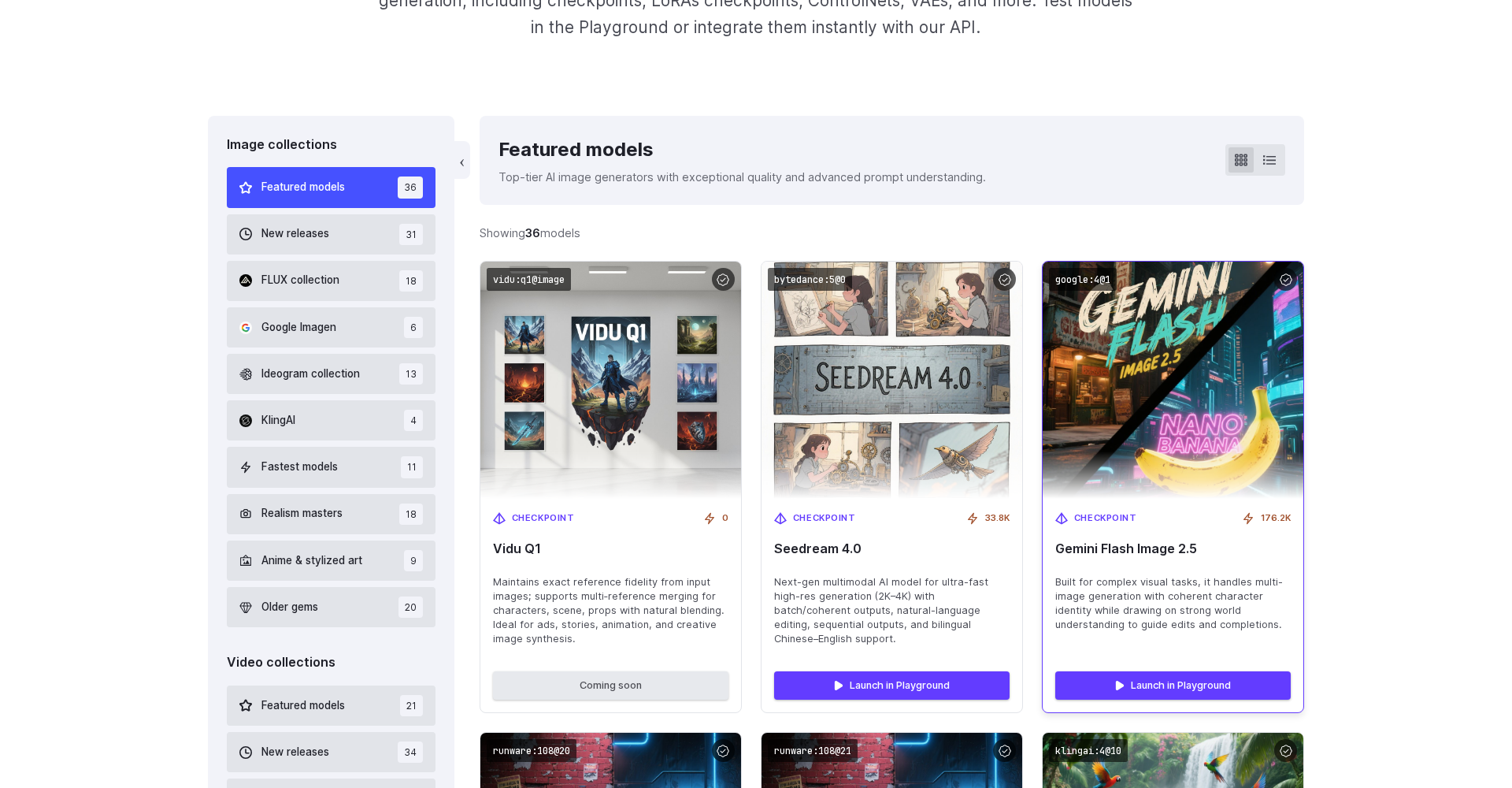
click at [1135, 485] on img at bounding box center [1173, 380] width 287 height 260
click at [1096, 541] on span "Gemini Flash Image 2.5" at bounding box center [1173, 548] width 236 height 15
click at [1097, 549] on span "Gemini Flash Image 2.5" at bounding box center [1173, 548] width 236 height 15
click at [1098, 565] on div "Checkpoint 176.2K Gemini Flash Image 2.5 Built for complex visual tasks, it han…" at bounding box center [1173, 578] width 260 height 159
